Goal: Information Seeking & Learning: Learn about a topic

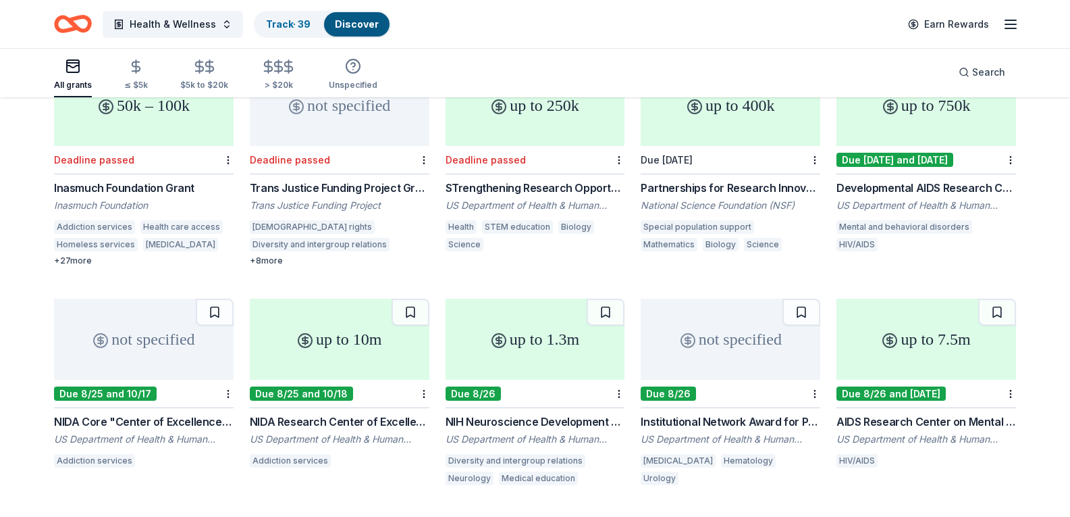
scroll to position [106, 0]
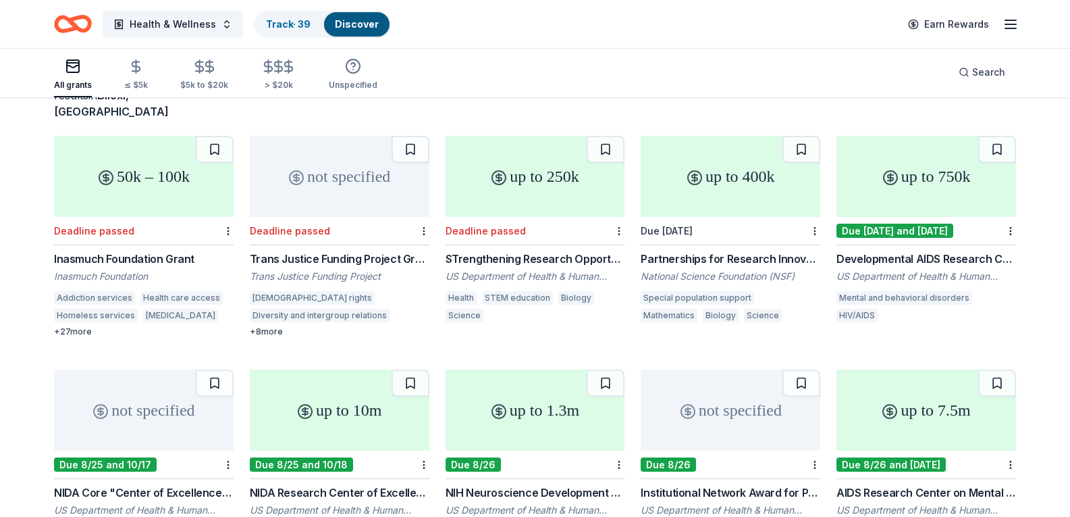
click at [917, 232] on div "up to 750k Due [DATE] and [DATE] Developmental AIDS Research Center on Mental H…" at bounding box center [927, 231] width 180 height 190
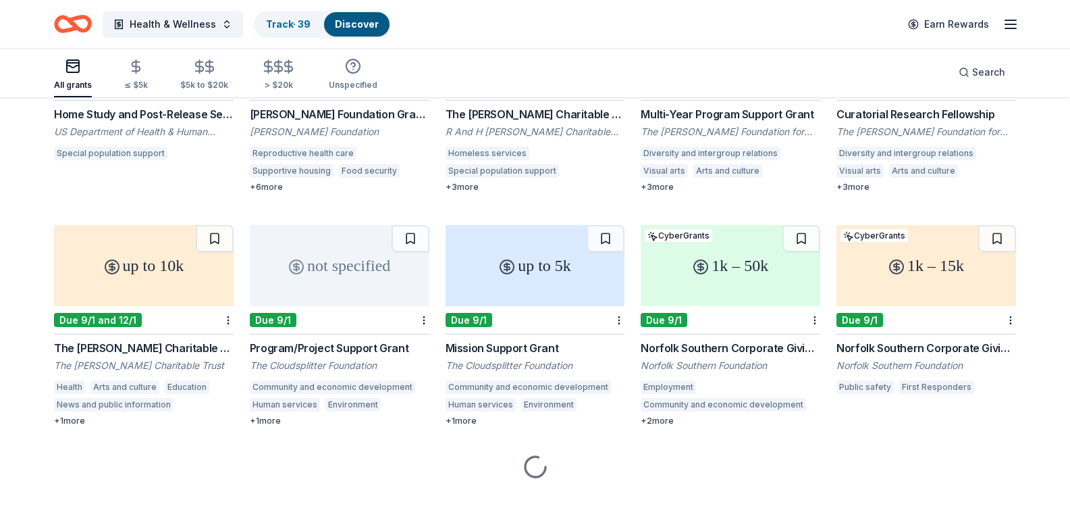
scroll to position [708, 0]
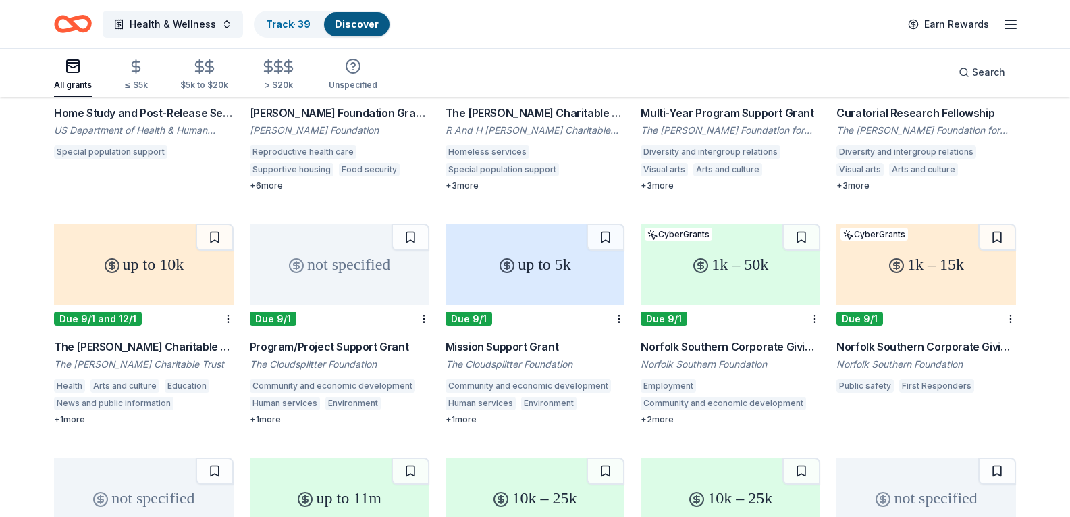
click at [520, 249] on div "up to 5k" at bounding box center [536, 264] width 180 height 81
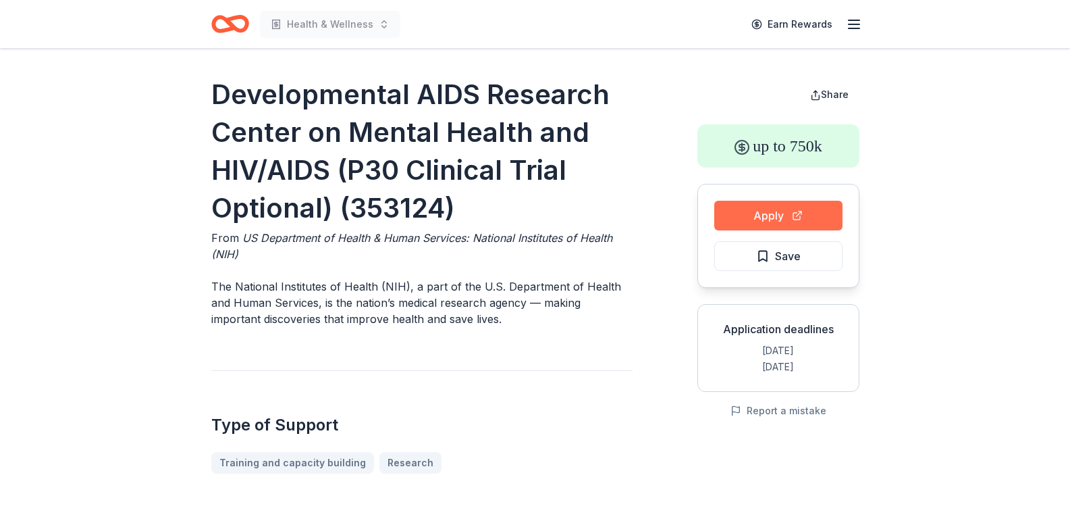
click at [780, 217] on button "Apply" at bounding box center [778, 216] width 128 height 30
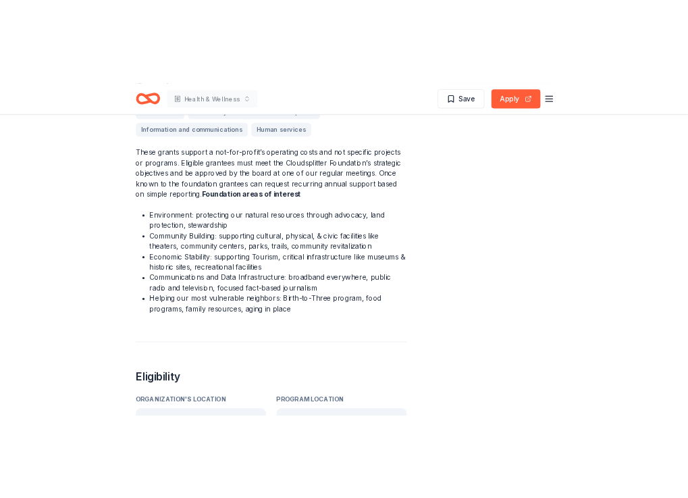
scroll to position [405, 0]
